Goal: Browse casually

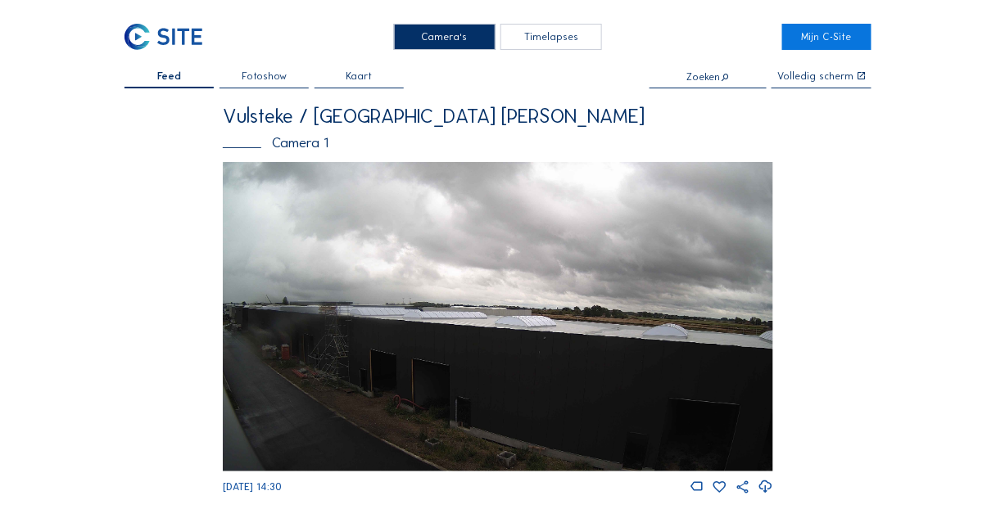
click at [451, 344] on img at bounding box center [498, 317] width 550 height 310
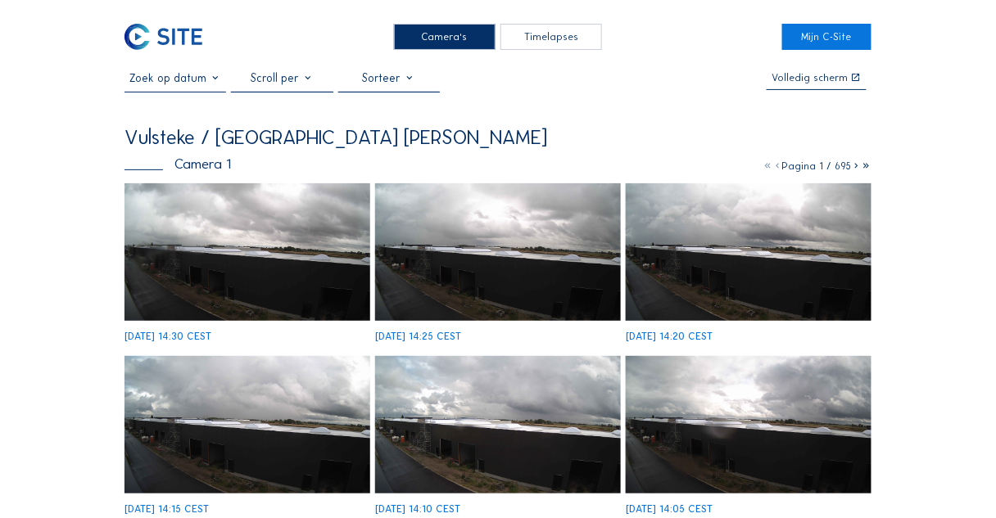
click at [301, 274] on img at bounding box center [248, 252] width 246 height 138
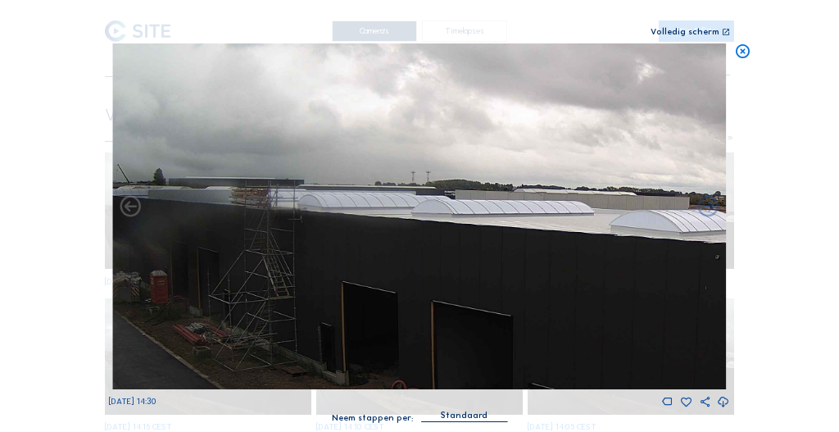
drag, startPoint x: 317, startPoint y: 202, endPoint x: 566, endPoint y: 203, distance: 249.0
click at [509, 202] on img at bounding box center [419, 216] width 614 height 346
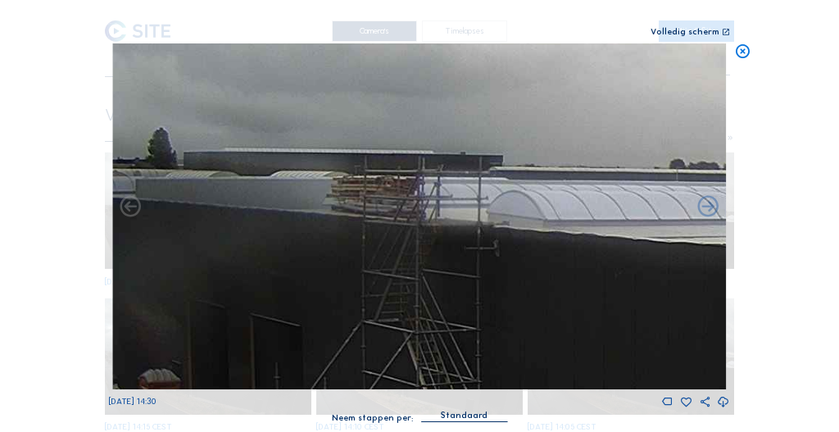
drag, startPoint x: 311, startPoint y: 205, endPoint x: 473, endPoint y: 199, distance: 161.5
click at [441, 201] on img at bounding box center [419, 216] width 614 height 346
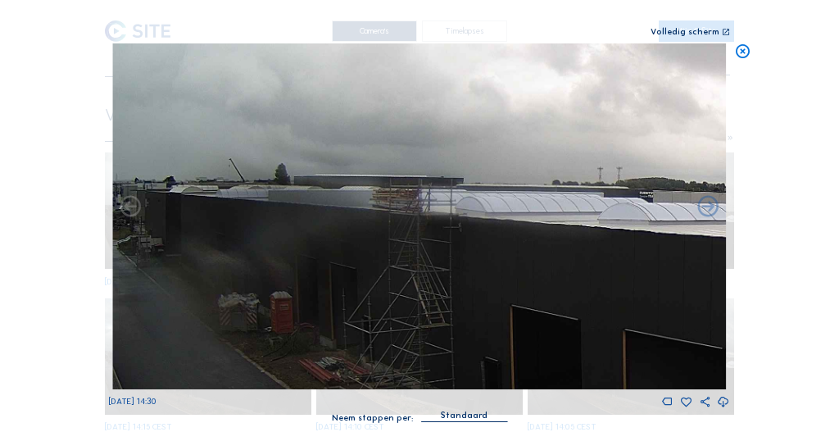
drag, startPoint x: 390, startPoint y: 244, endPoint x: 399, endPoint y: 213, distance: 32.4
click at [399, 213] on img at bounding box center [419, 216] width 614 height 346
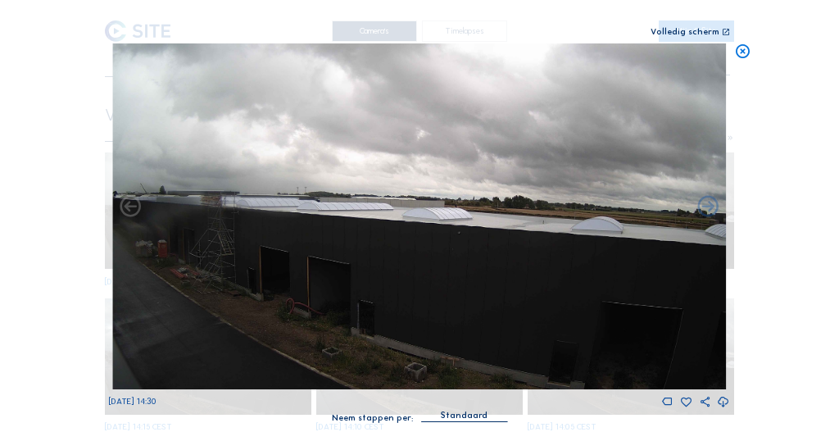
drag, startPoint x: 582, startPoint y: 204, endPoint x: 507, endPoint y: 220, distance: 77.1
click at [474, 204] on img at bounding box center [419, 216] width 614 height 346
